Goal: Task Accomplishment & Management: Manage account settings

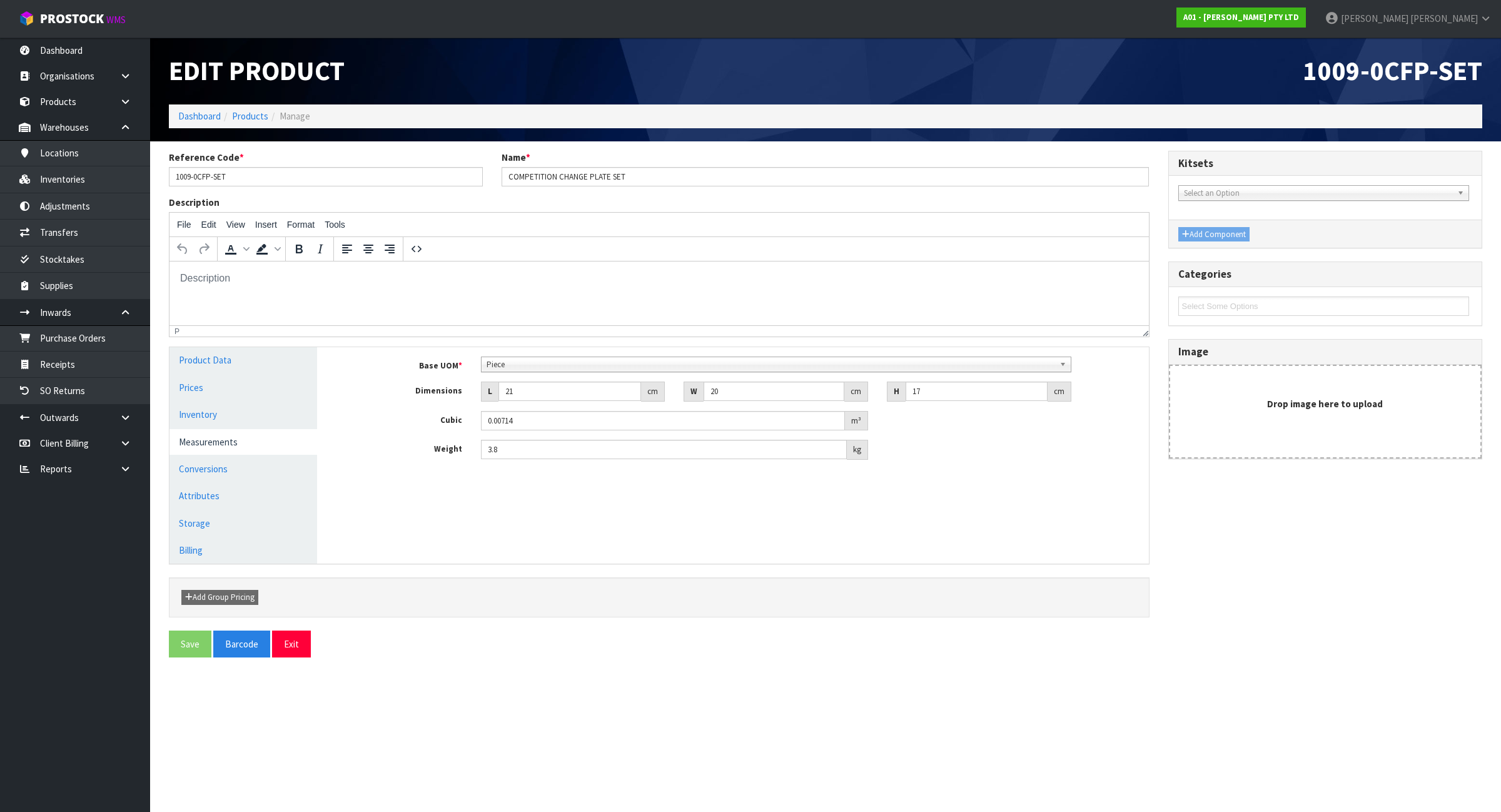
click at [186, 126] on ol "Dashboard Products Manage" at bounding box center [825, 116] width 1314 height 23
click at [201, 120] on link "Dashboard" at bounding box center [200, 116] width 43 height 12
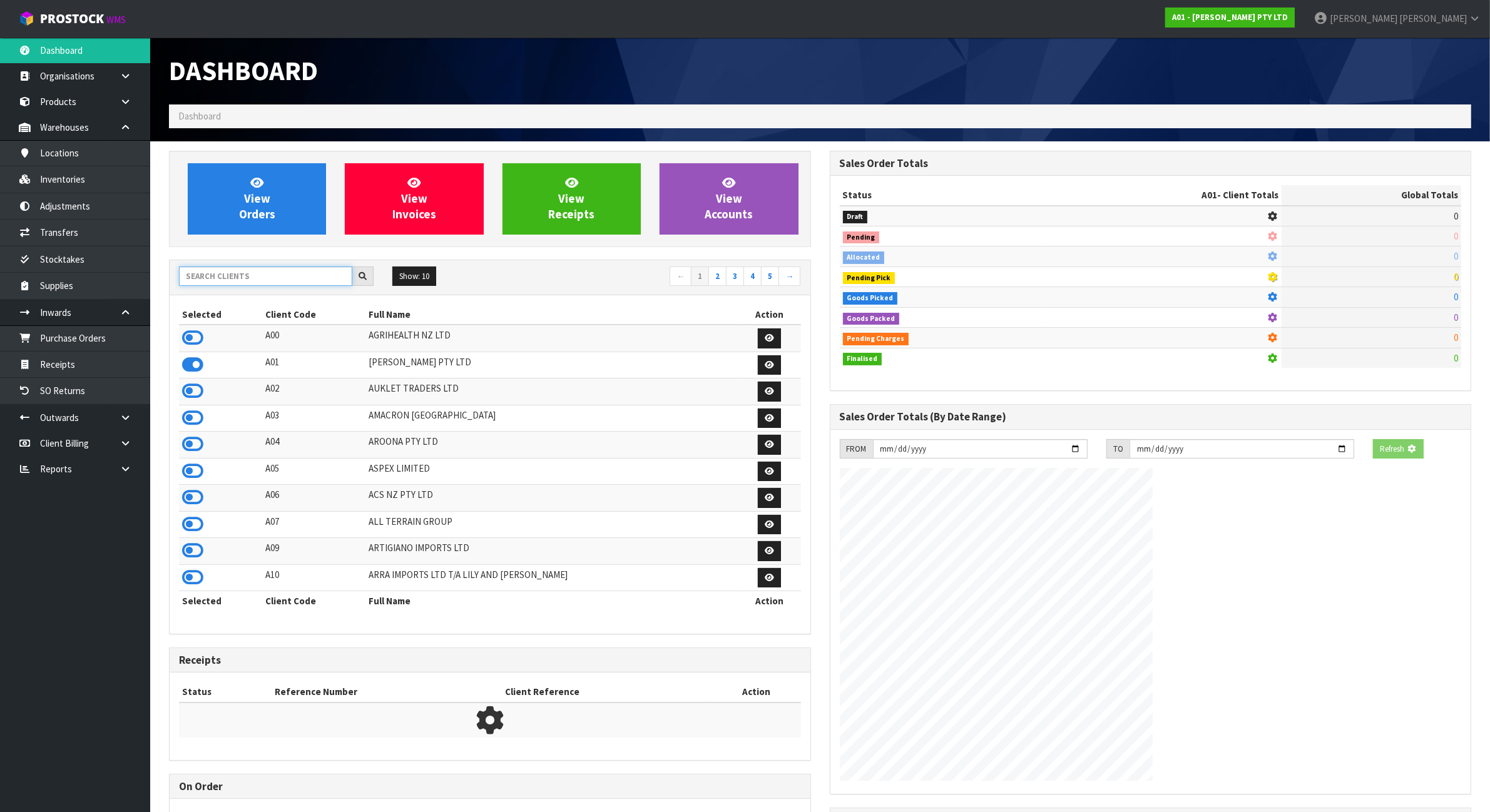
click at [224, 281] on input "text" at bounding box center [266, 276] width 173 height 20
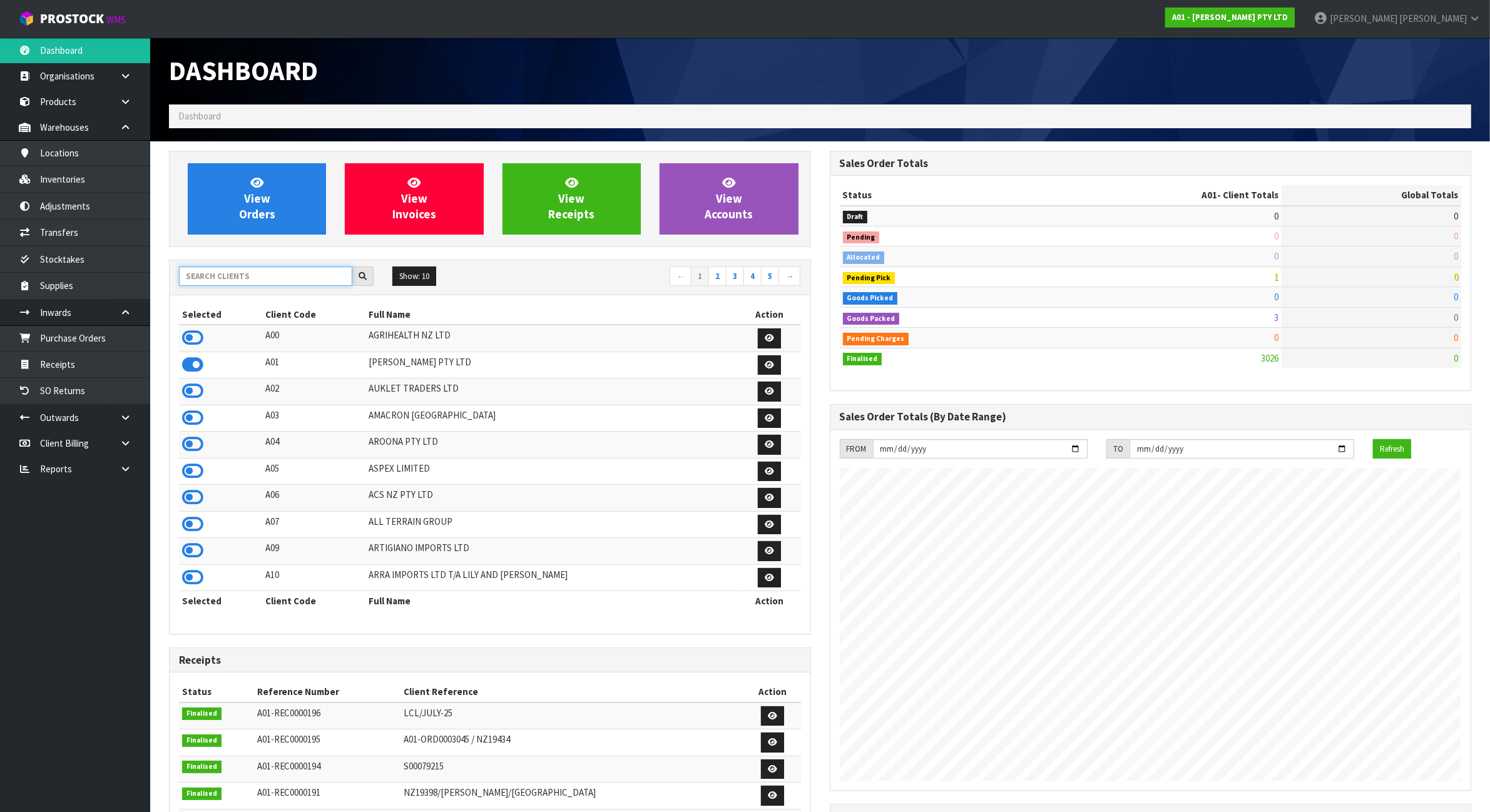
scroll to position [889, 660]
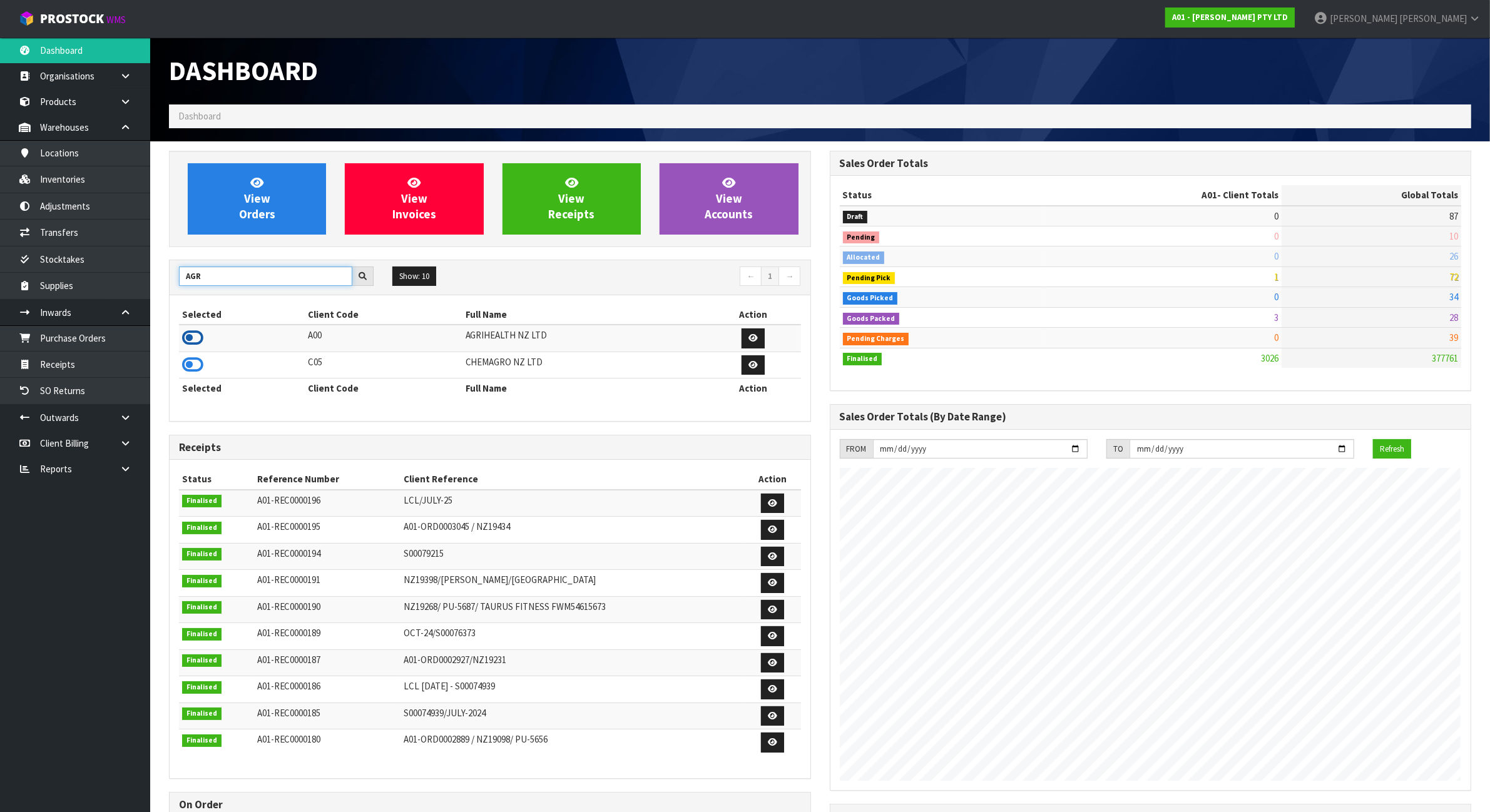
type input "AGR"
click at [187, 341] on icon at bounding box center [192, 337] width 21 height 19
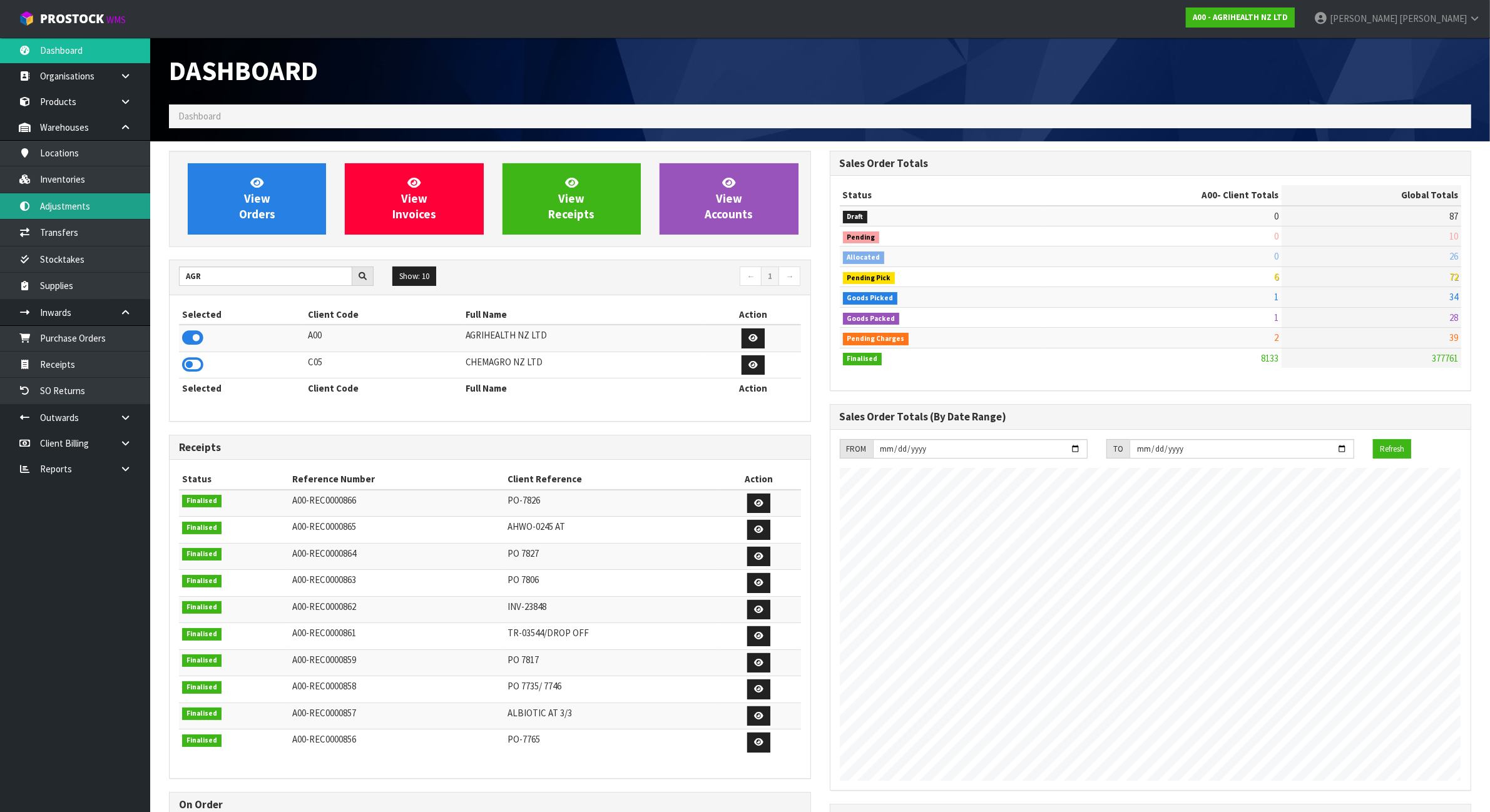
scroll to position [952, 660]
click at [115, 182] on link "Inventories" at bounding box center [75, 179] width 150 height 26
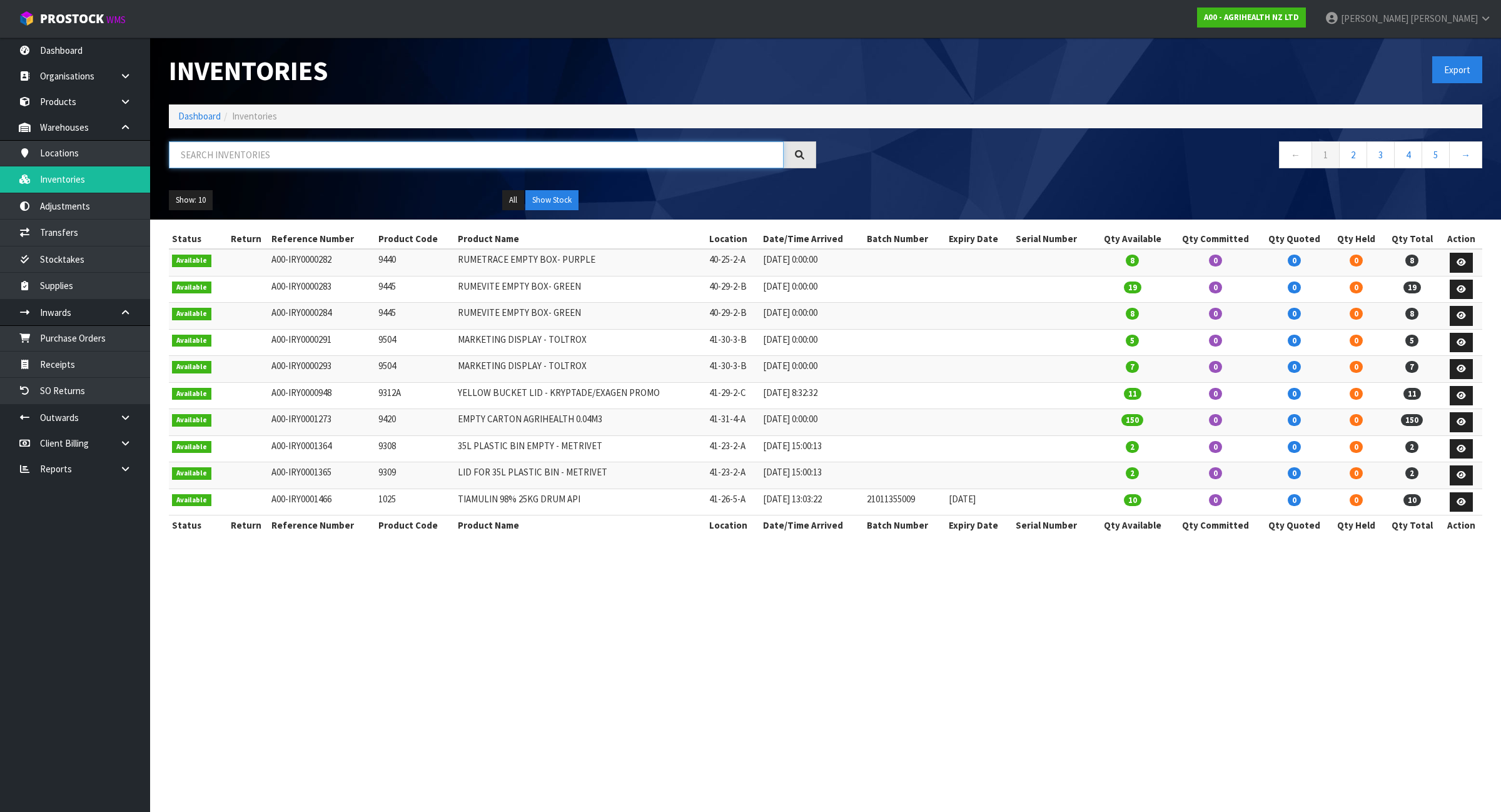
click at [201, 157] on input "text" at bounding box center [476, 155] width 615 height 27
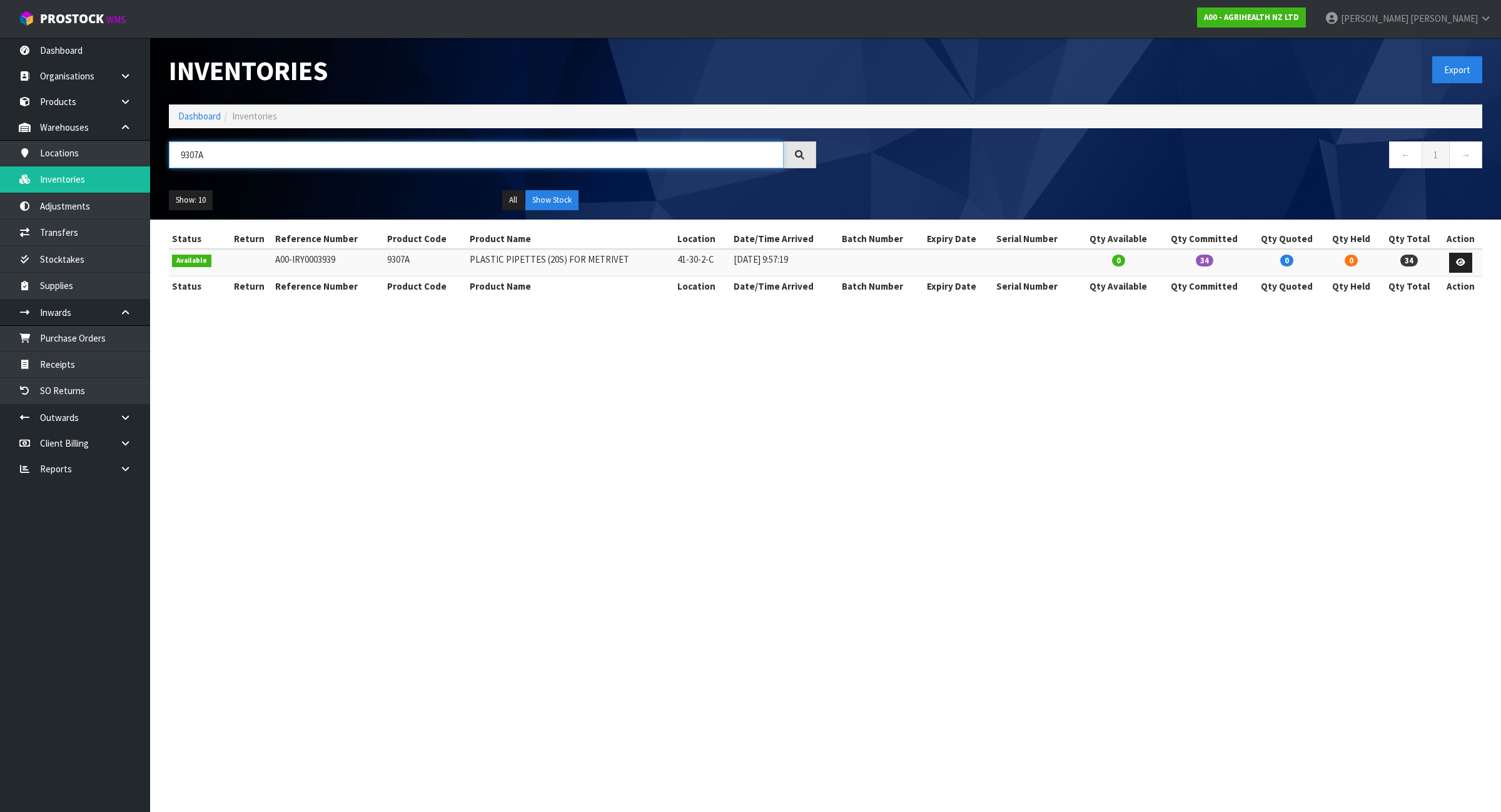
type input "9307A"
click at [213, 117] on link "Dashboard" at bounding box center [200, 116] width 43 height 12
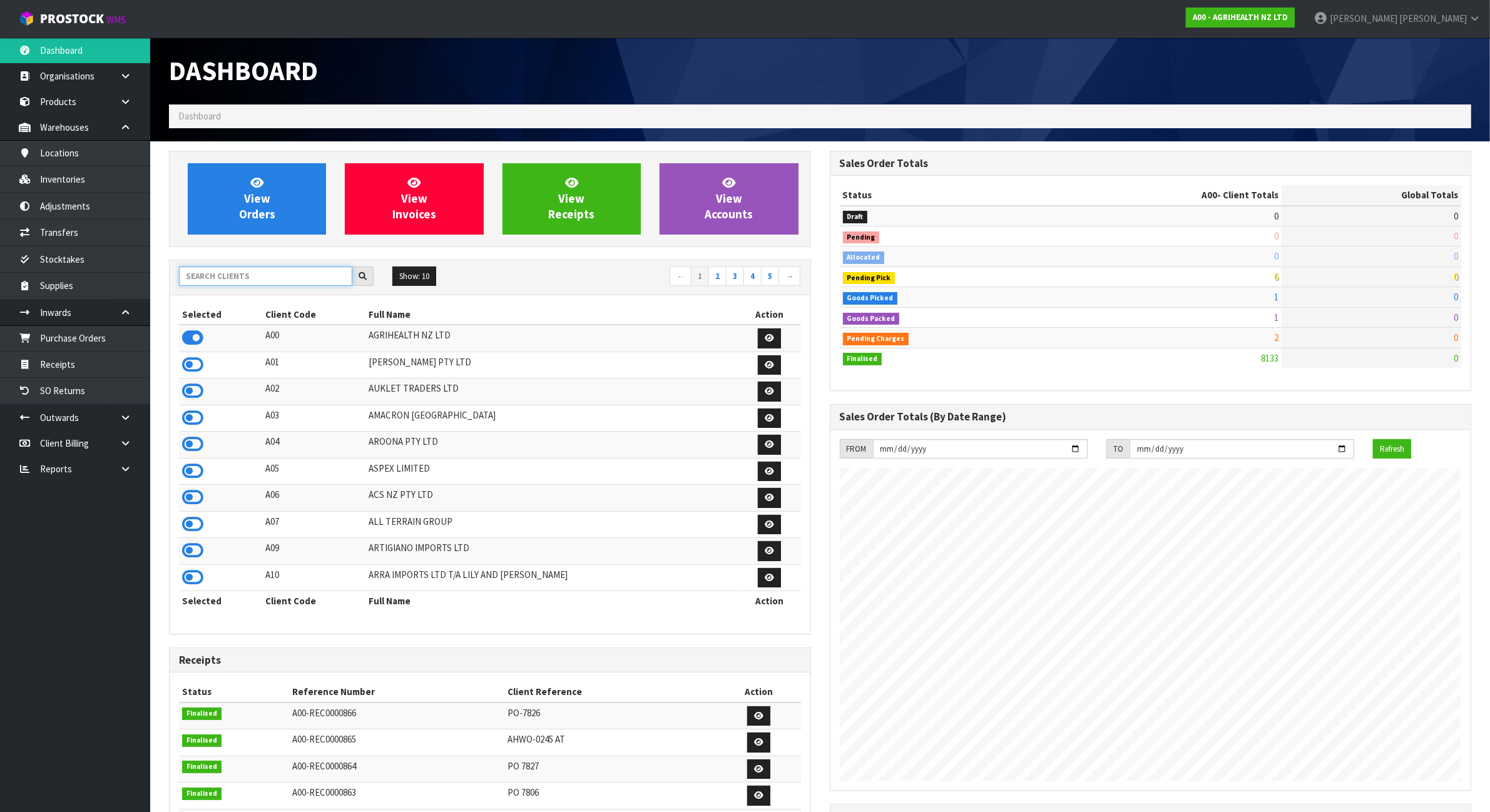
scroll to position [952, 660]
click at [256, 271] on input "text" at bounding box center [266, 276] width 173 height 20
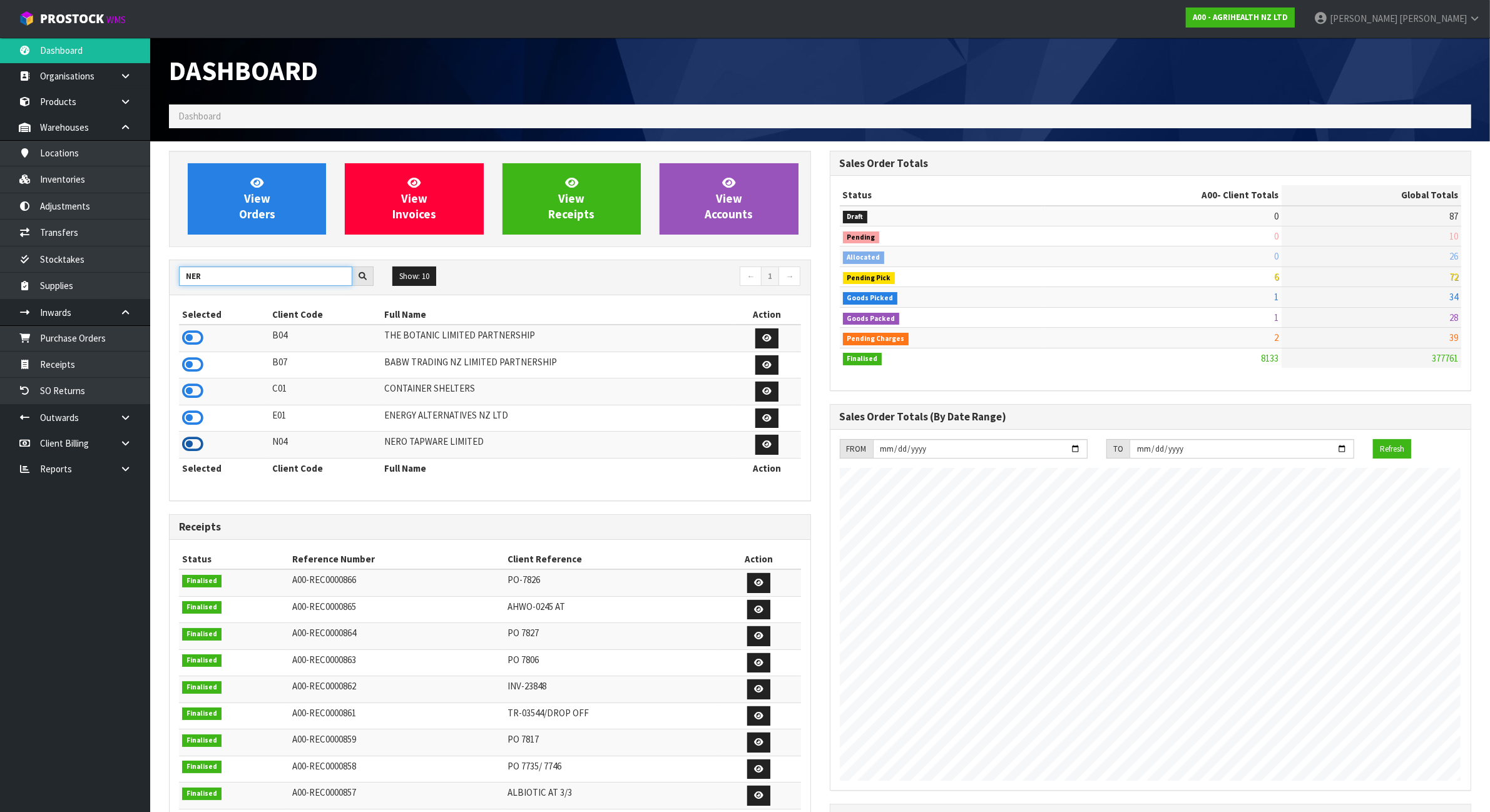
type input "NER"
click at [191, 451] on icon at bounding box center [192, 444] width 21 height 19
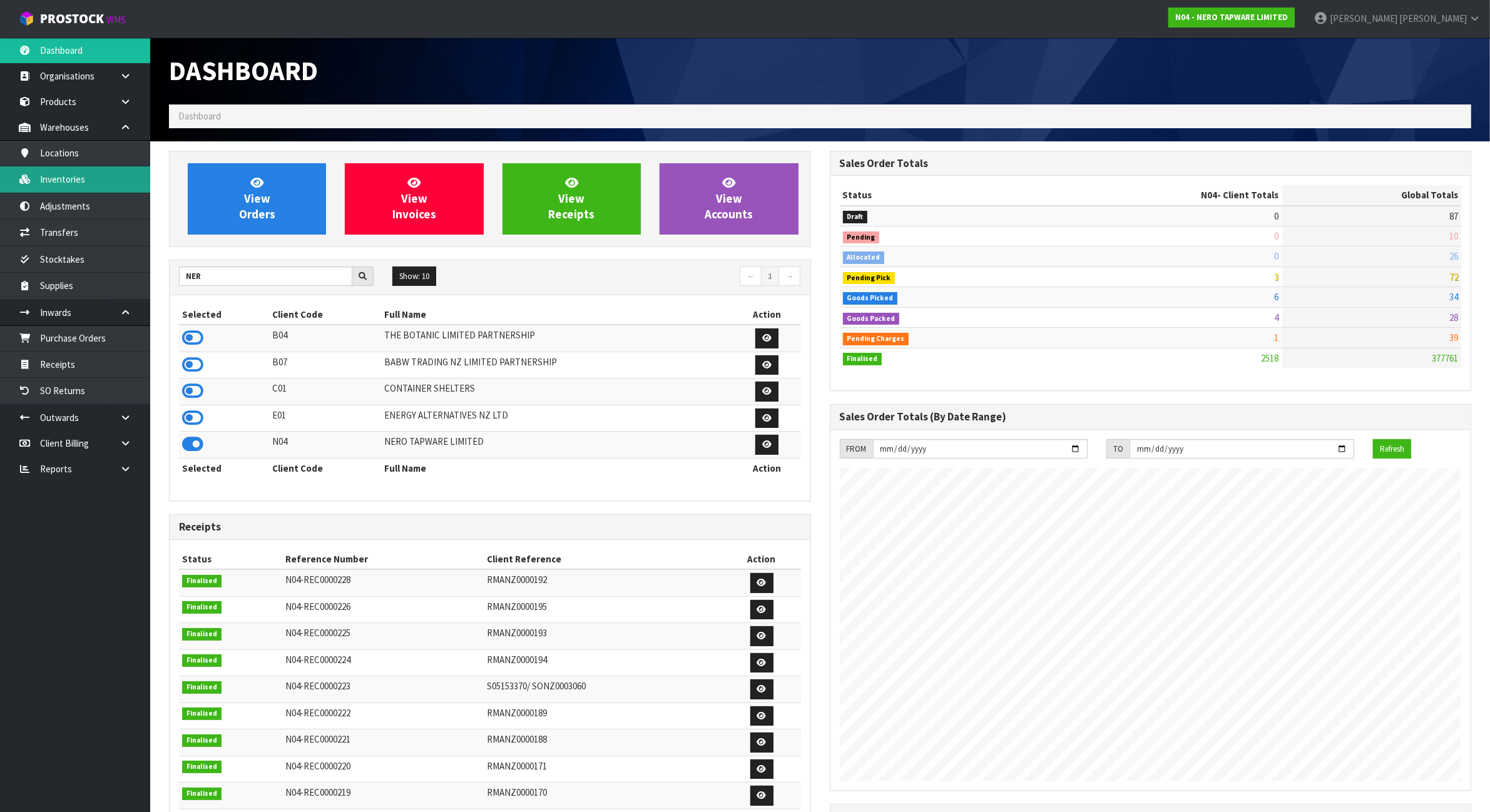
click at [111, 184] on link "Inventories" at bounding box center [75, 179] width 150 height 26
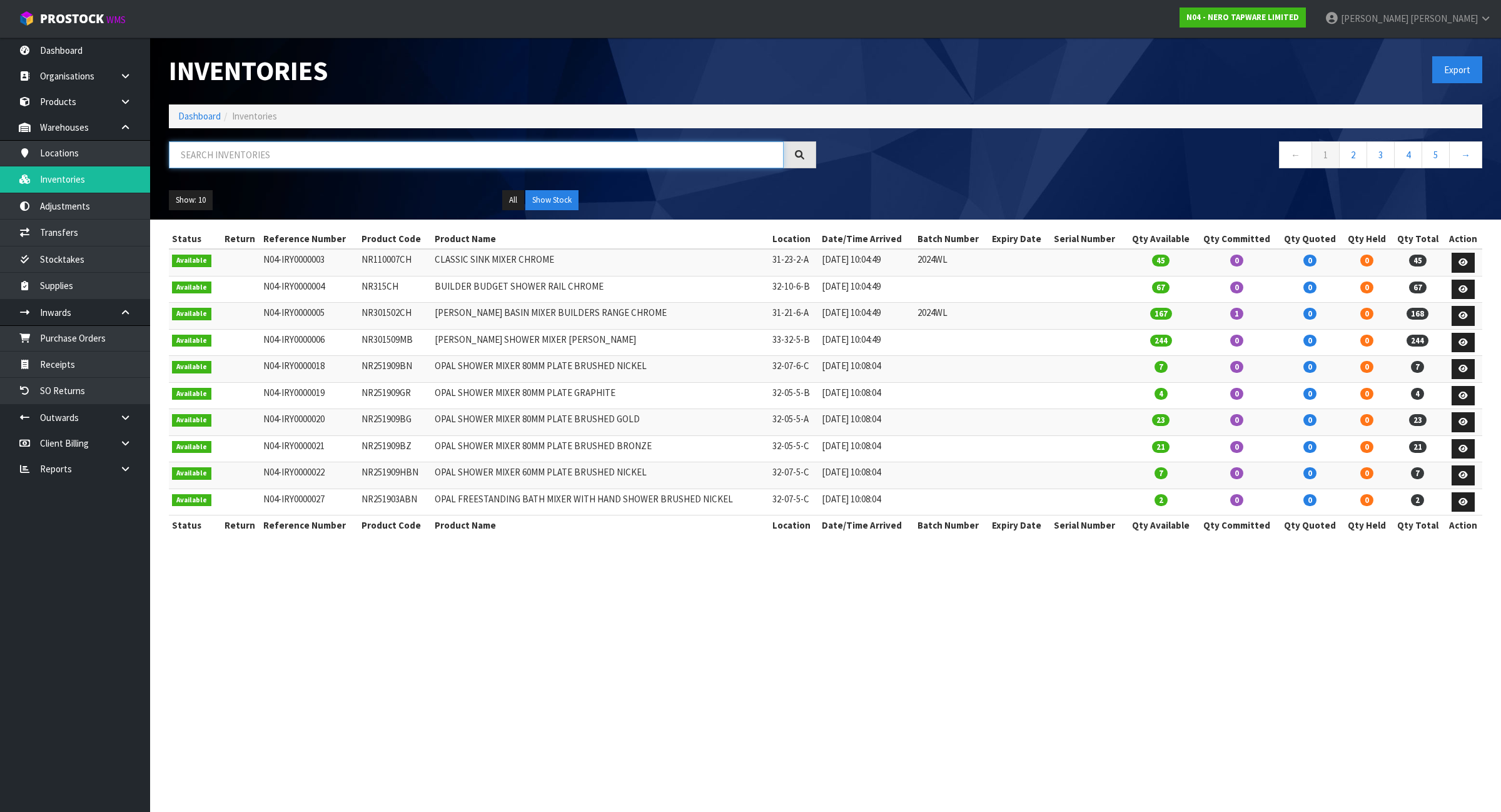
click at [232, 147] on input "text" at bounding box center [476, 155] width 615 height 27
click at [232, 149] on input "text" at bounding box center [476, 155] width 615 height 27
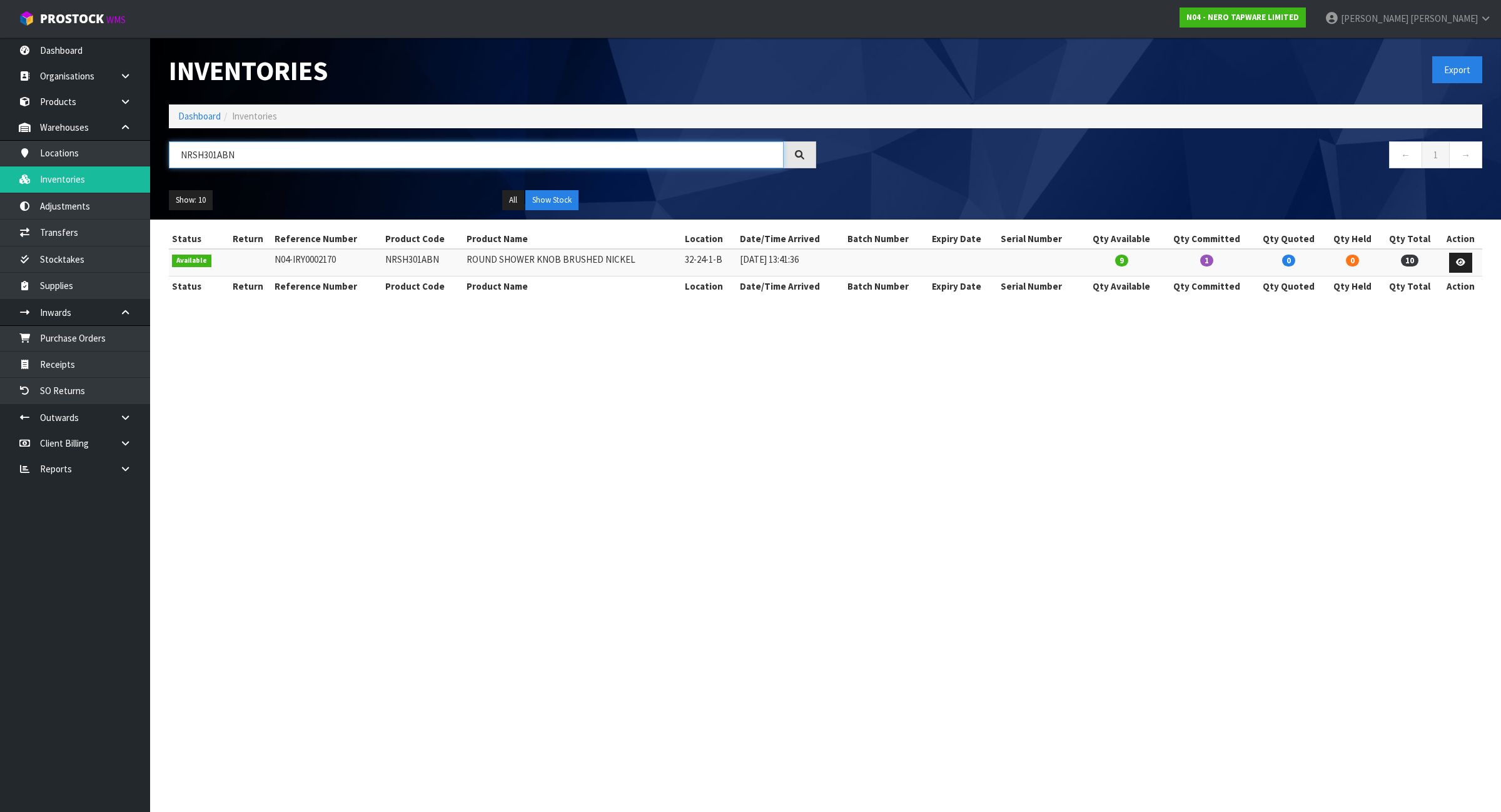
type input "NRSH301ABN"
click at [1470, 266] on link at bounding box center [1461, 262] width 23 height 20
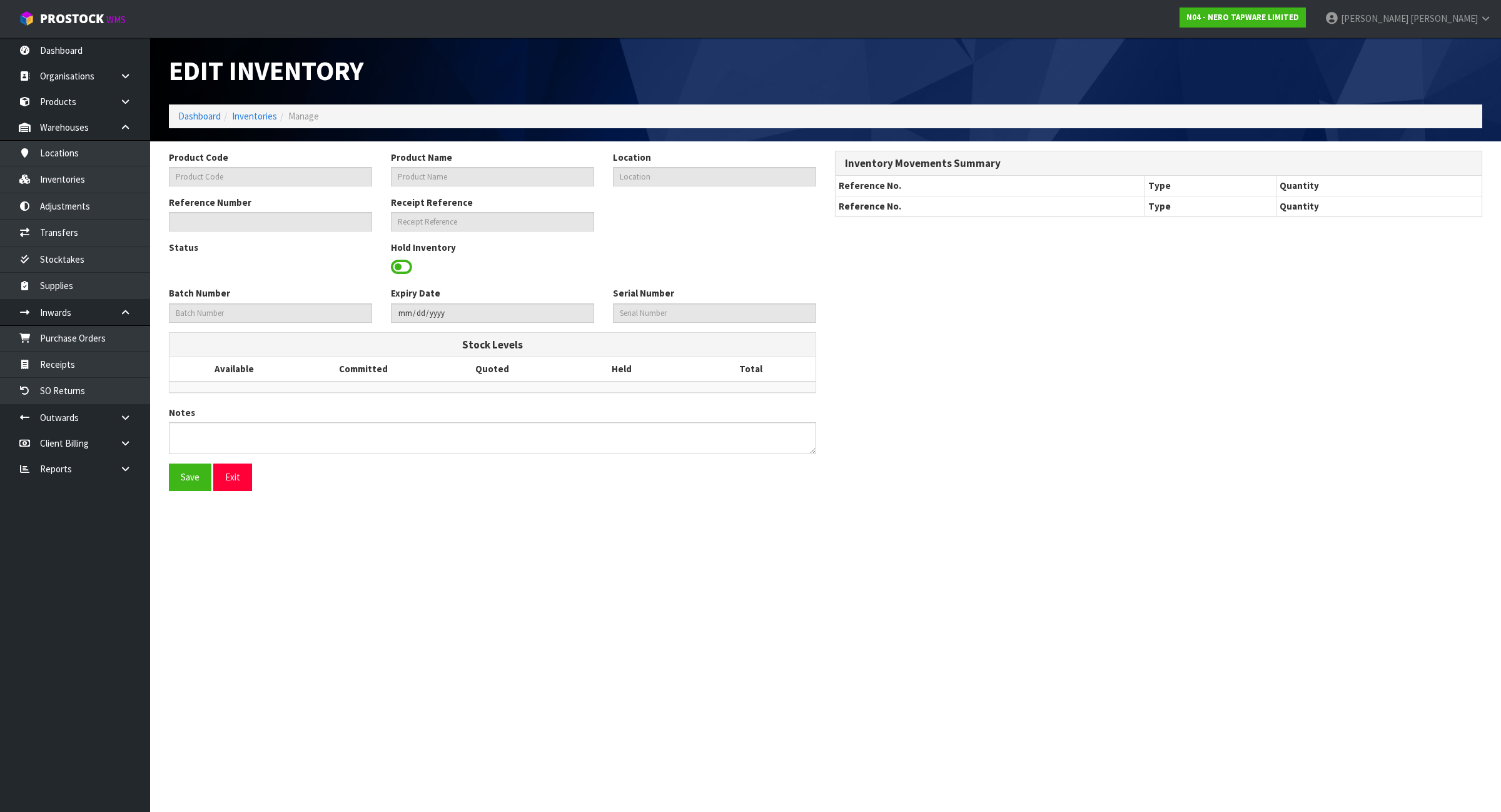
type input "NRSH301ABN"
type input "ROUND SHOWER KNOB BRUSHED NICKEL"
type input "32-24-1-B"
type input "N04-IRY0002170"
type input "N04-REC0000010"
